Goal: Information Seeking & Learning: Learn about a topic

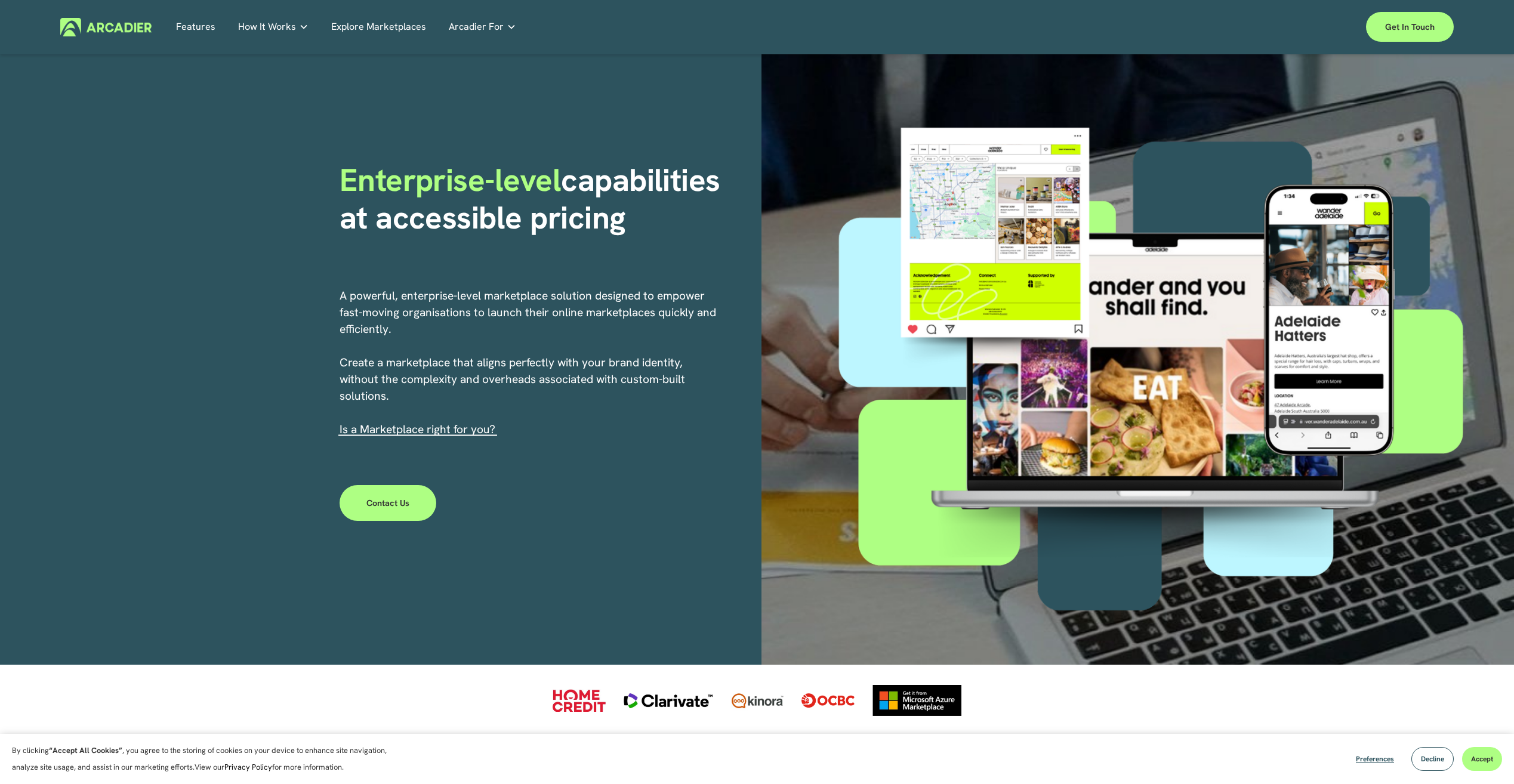
click at [0, 0] on p "Intuitive marketplaces tailored to your business needs." at bounding box center [0, 0] width 0 height 0
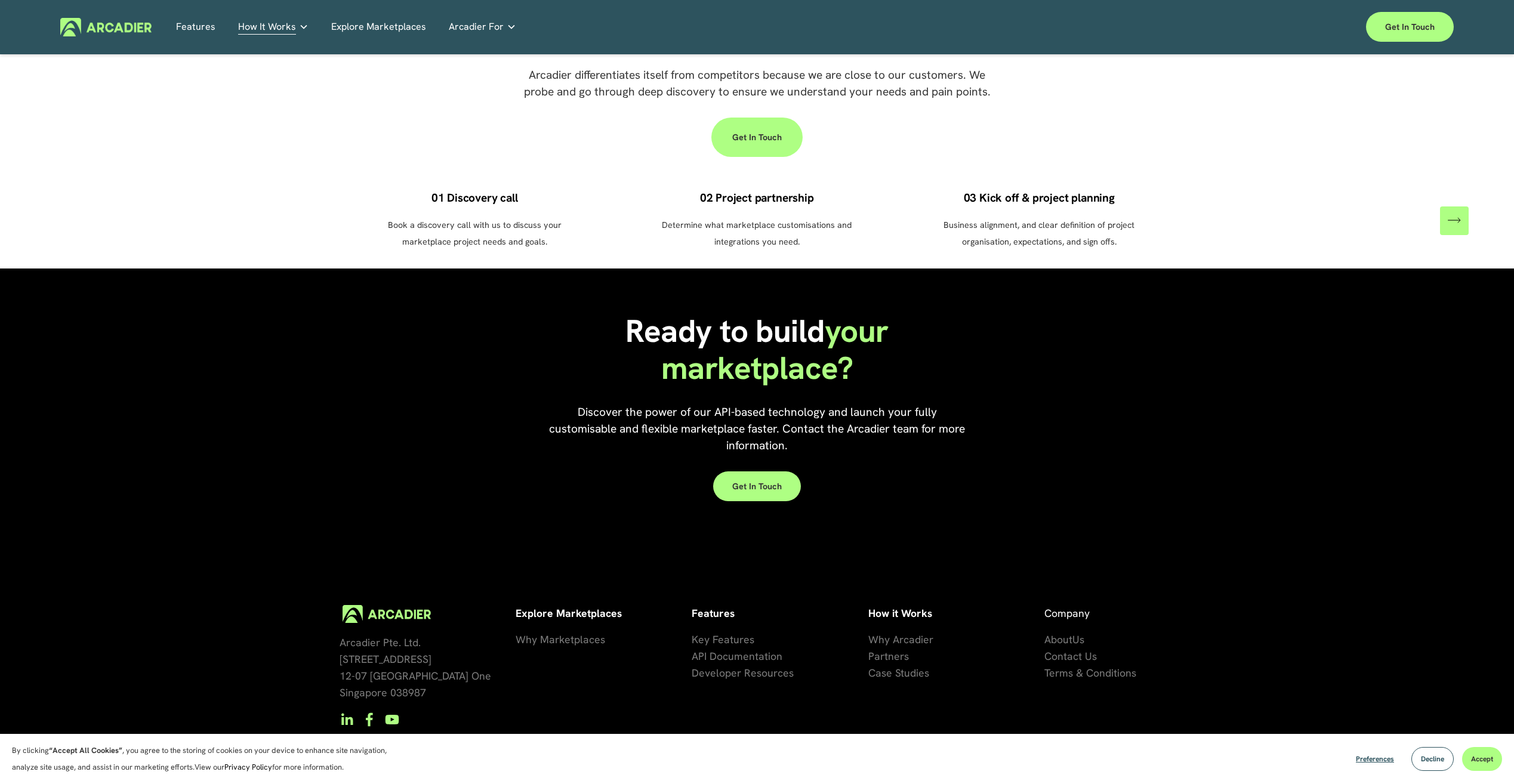
scroll to position [929, 0]
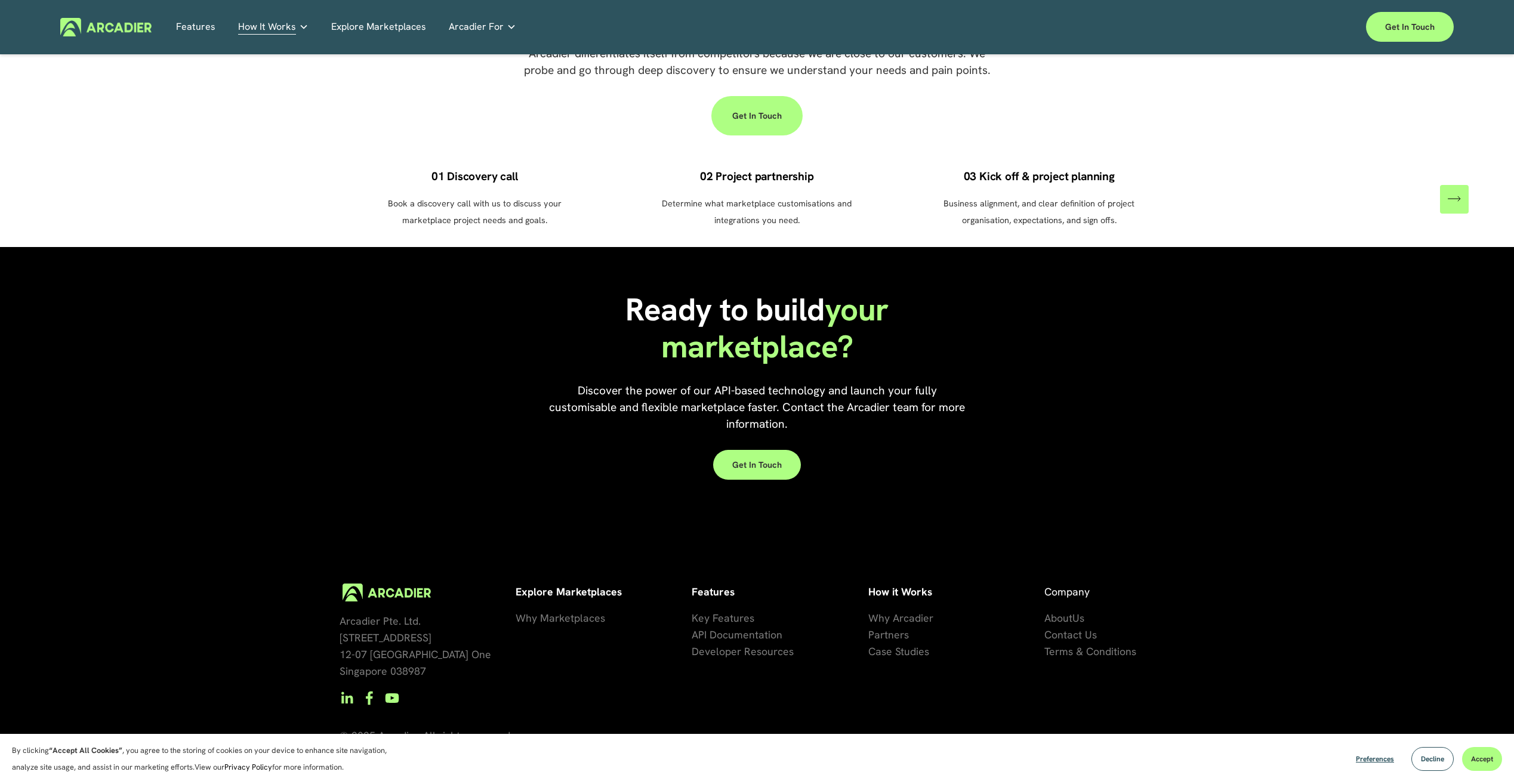
click at [898, 644] on span "se Studies" at bounding box center [905, 651] width 48 height 13
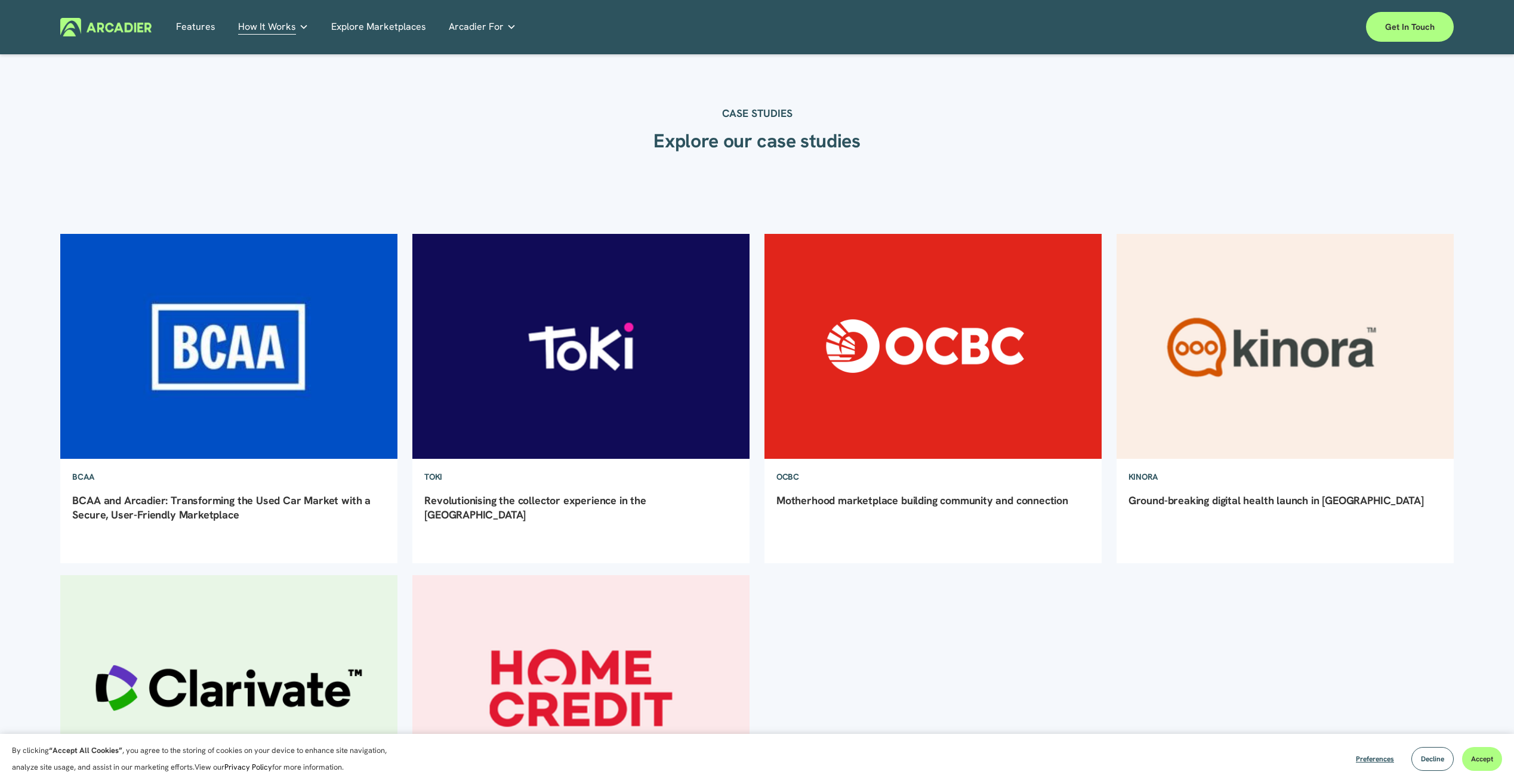
click at [872, 400] on img at bounding box center [932, 347] width 340 height 227
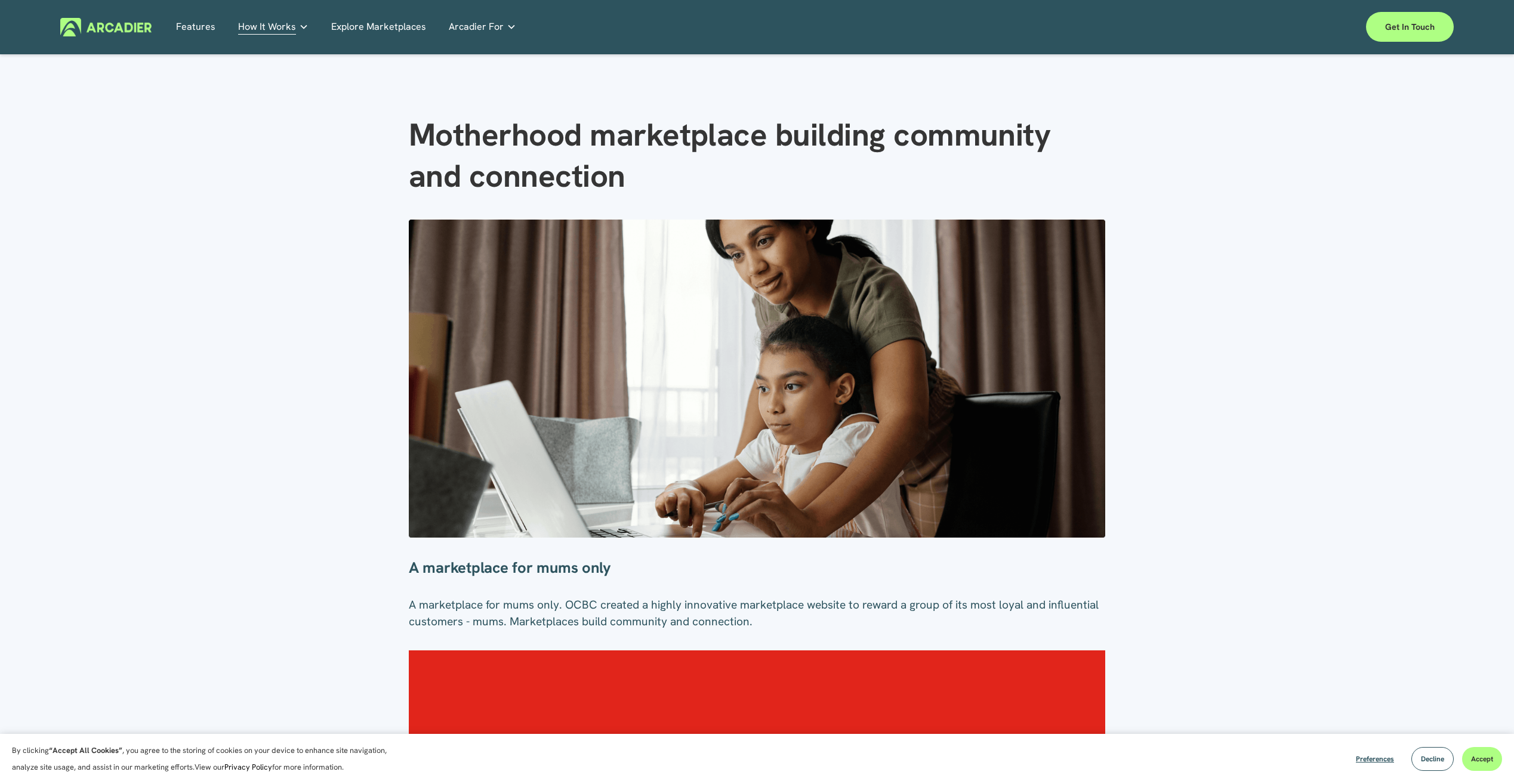
click at [378, 29] on link "Explore Marketplaces" at bounding box center [379, 27] width 95 height 19
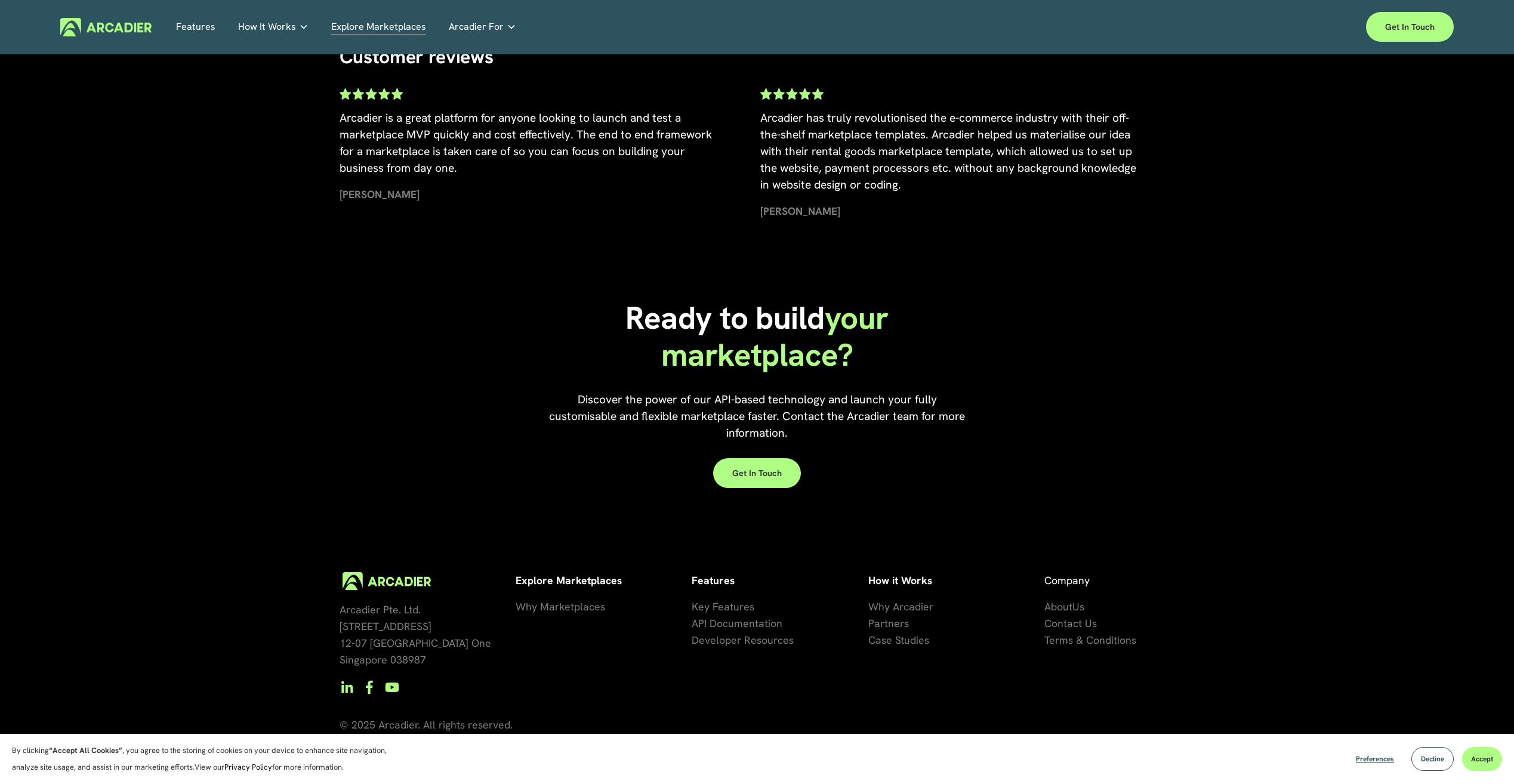
scroll to position [2680, 0]
